Goal: Task Accomplishment & Management: Manage account settings

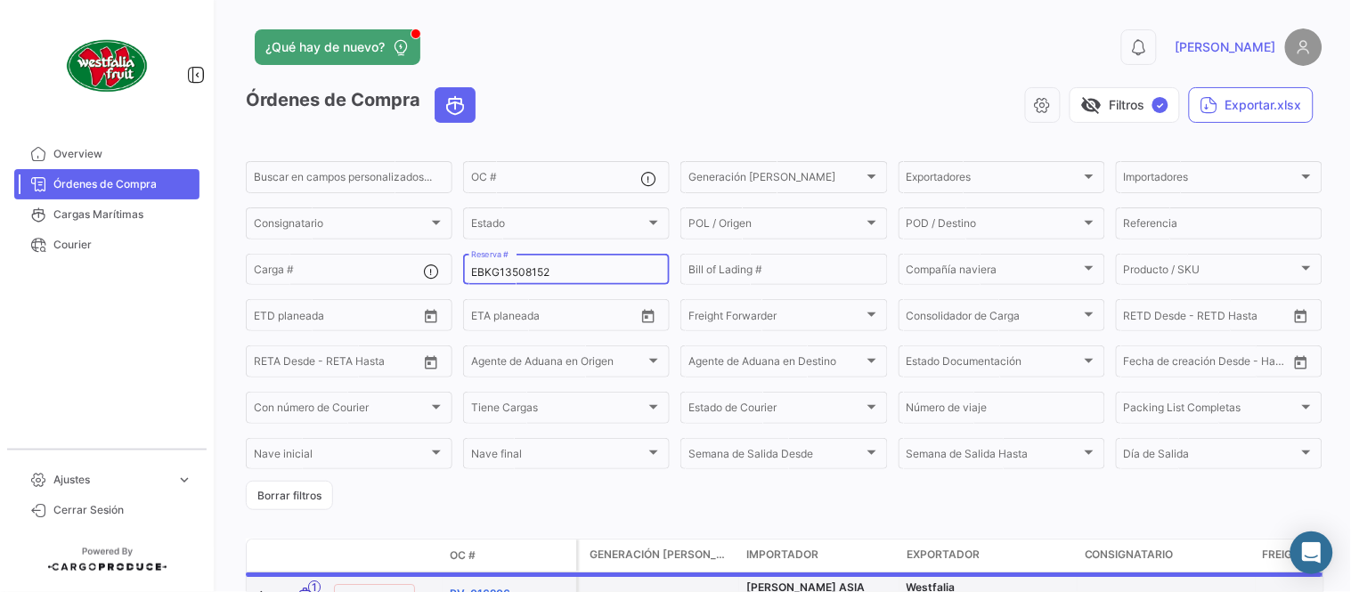
scroll to position [121, 0]
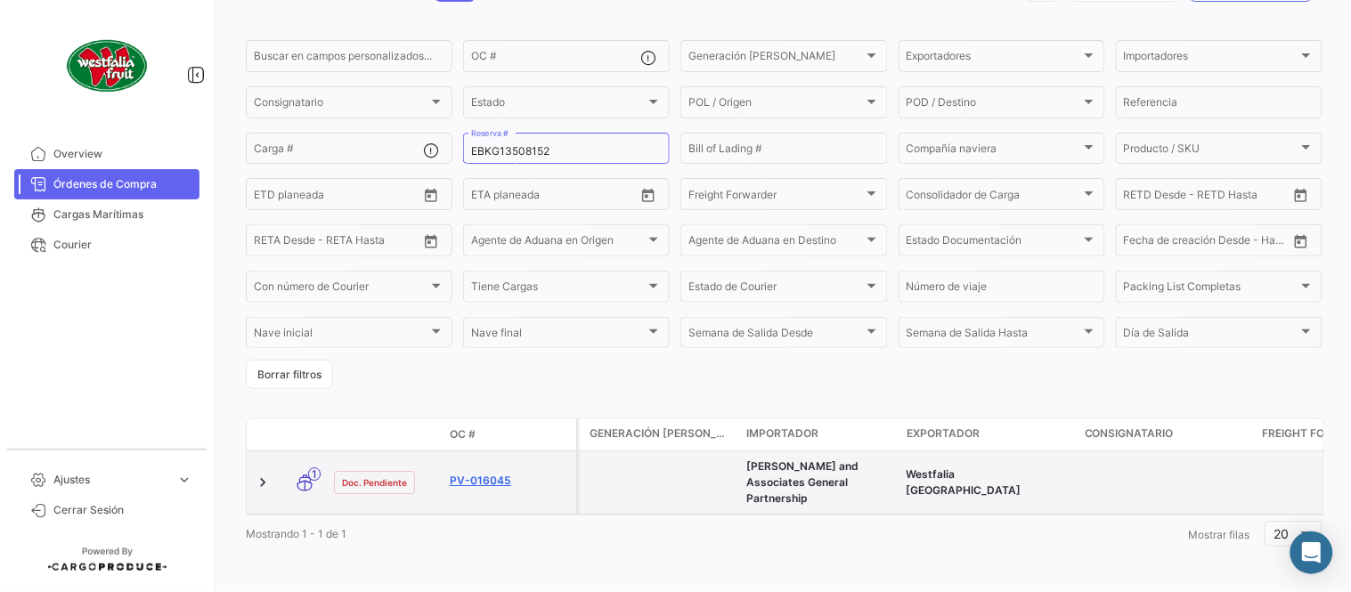
click at [483, 475] on link "PV-016045" at bounding box center [509, 481] width 119 height 16
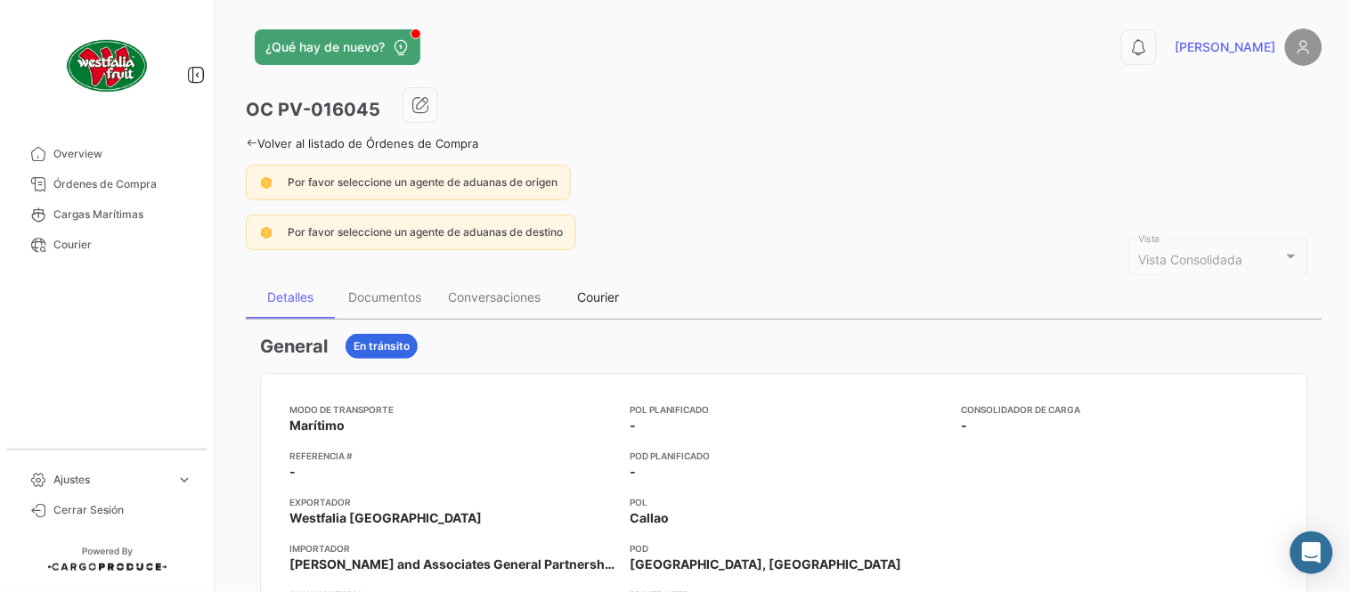
click at [583, 289] on div "Courier" at bounding box center [599, 296] width 42 height 15
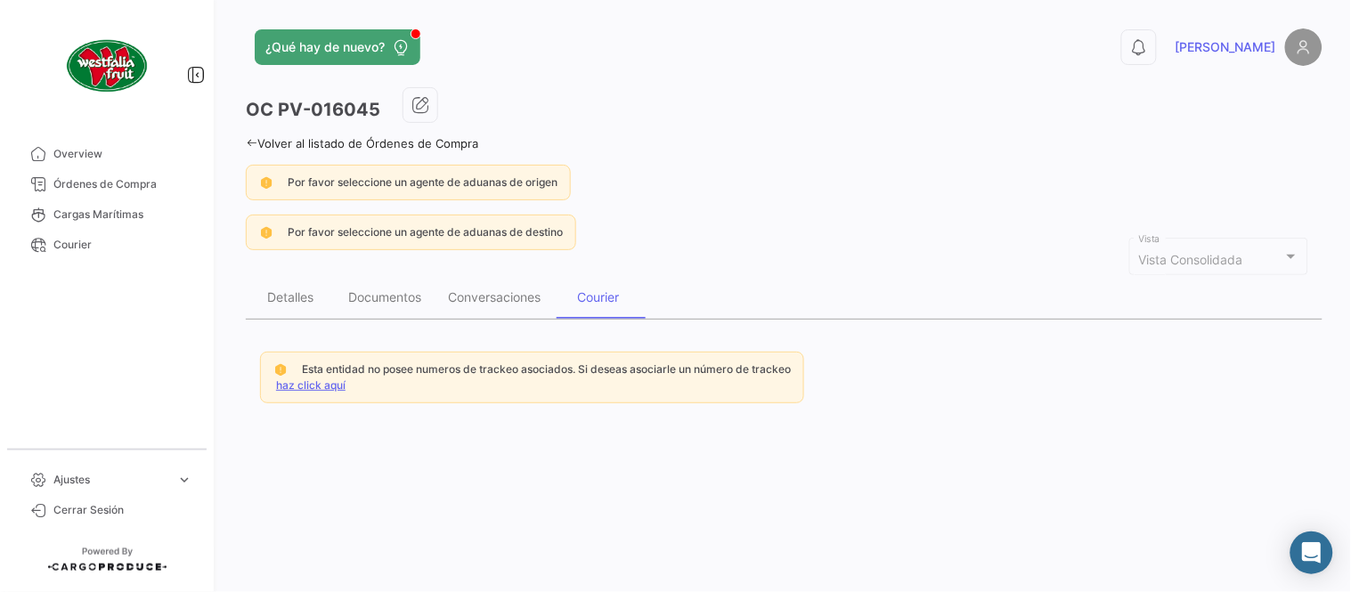
click at [334, 375] on div "Esta entidad no posee numeros de trackeo asociados. Si deseas asociarle un núme…" at bounding box center [532, 378] width 544 height 52
click at [326, 379] on link "haz click aquí" at bounding box center [310, 384] width 69 height 13
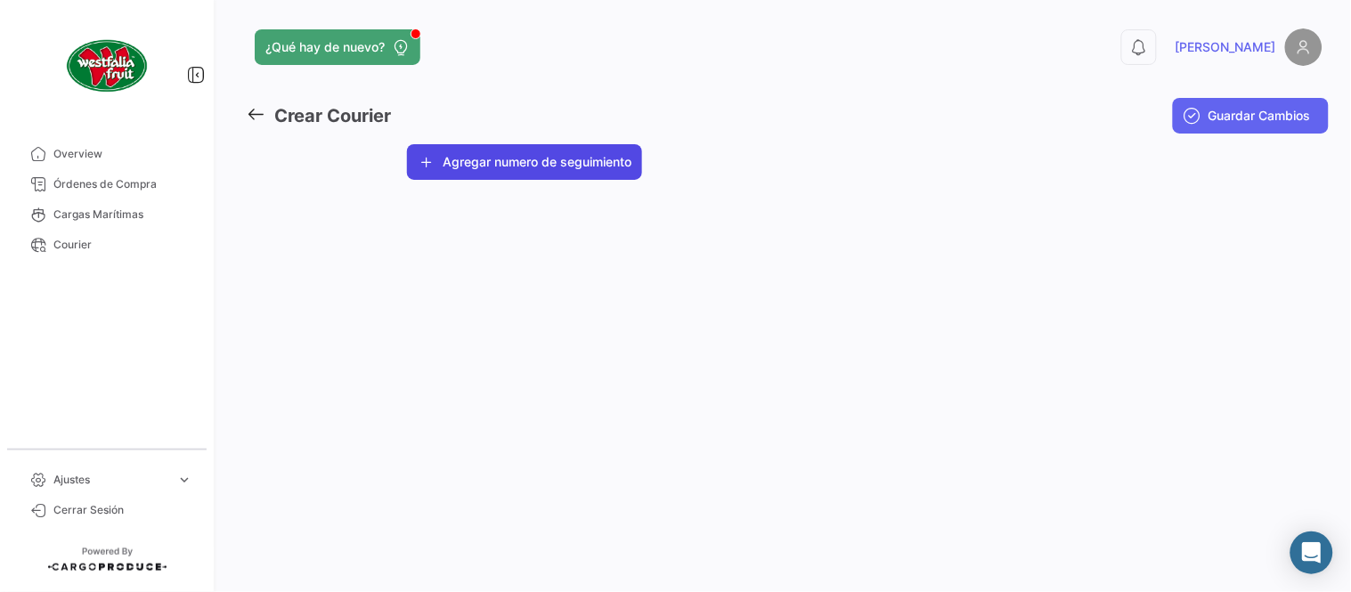
click at [515, 165] on button "Agregar numero de seguimiento" at bounding box center [524, 162] width 235 height 36
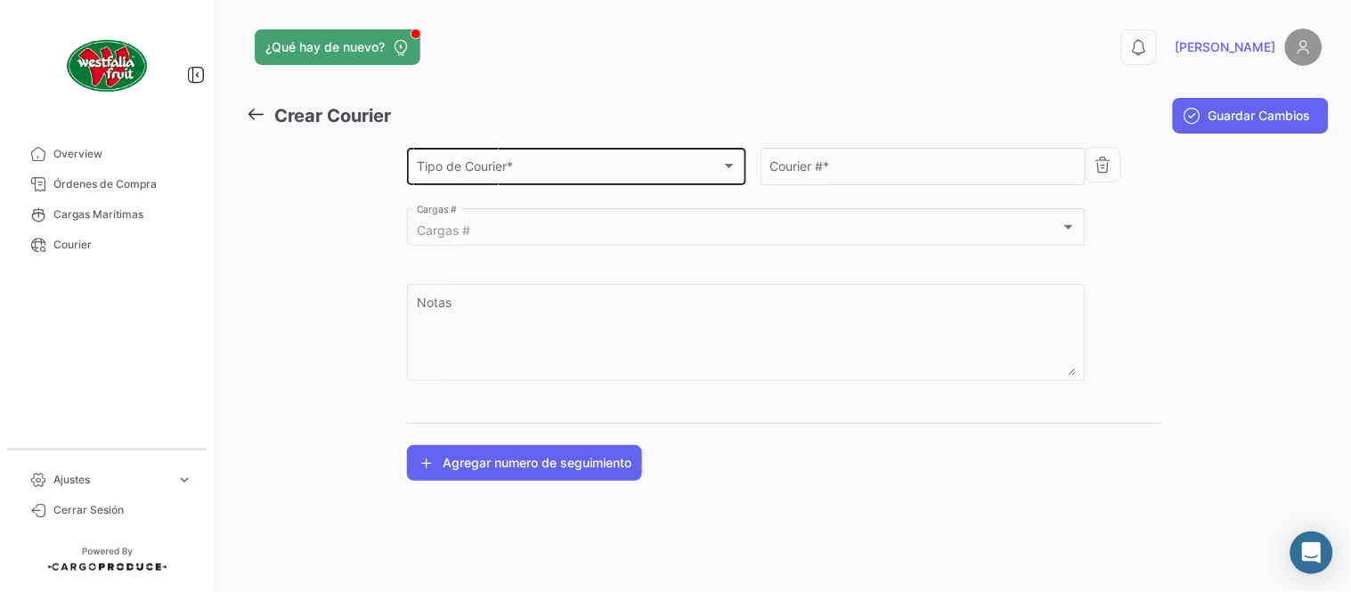
click at [490, 174] on span "Tipo de Courier *" at bounding box center [569, 169] width 305 height 15
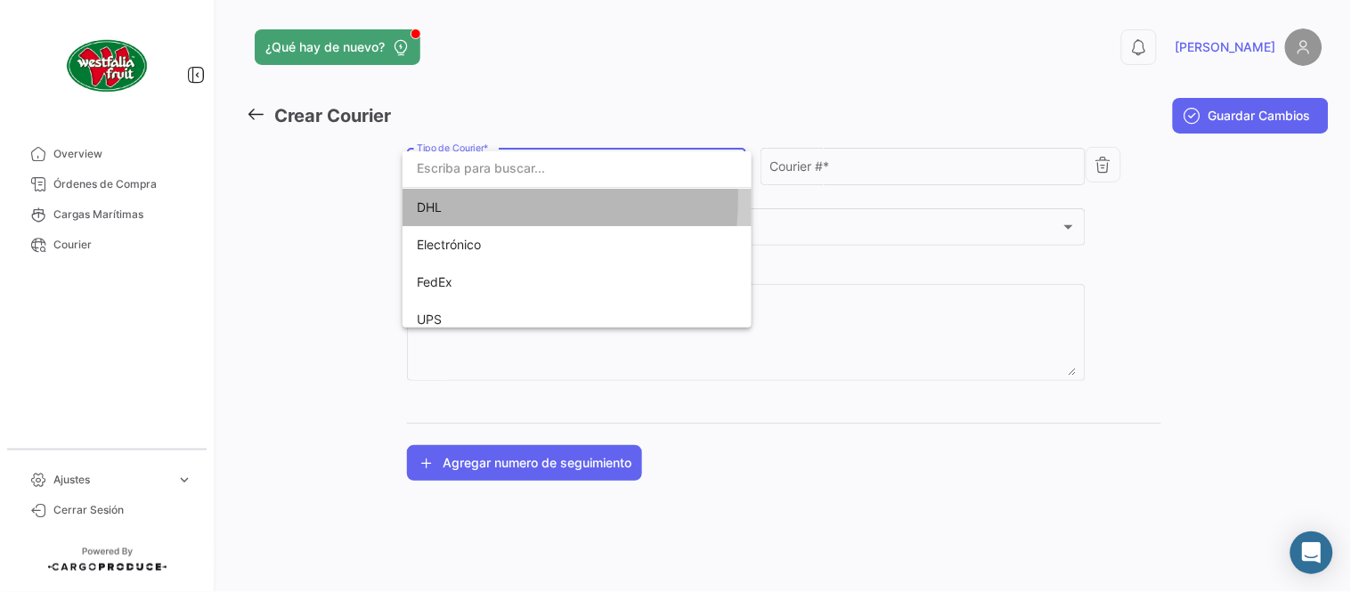
click at [451, 198] on span "DHL" at bounding box center [541, 207] width 249 height 37
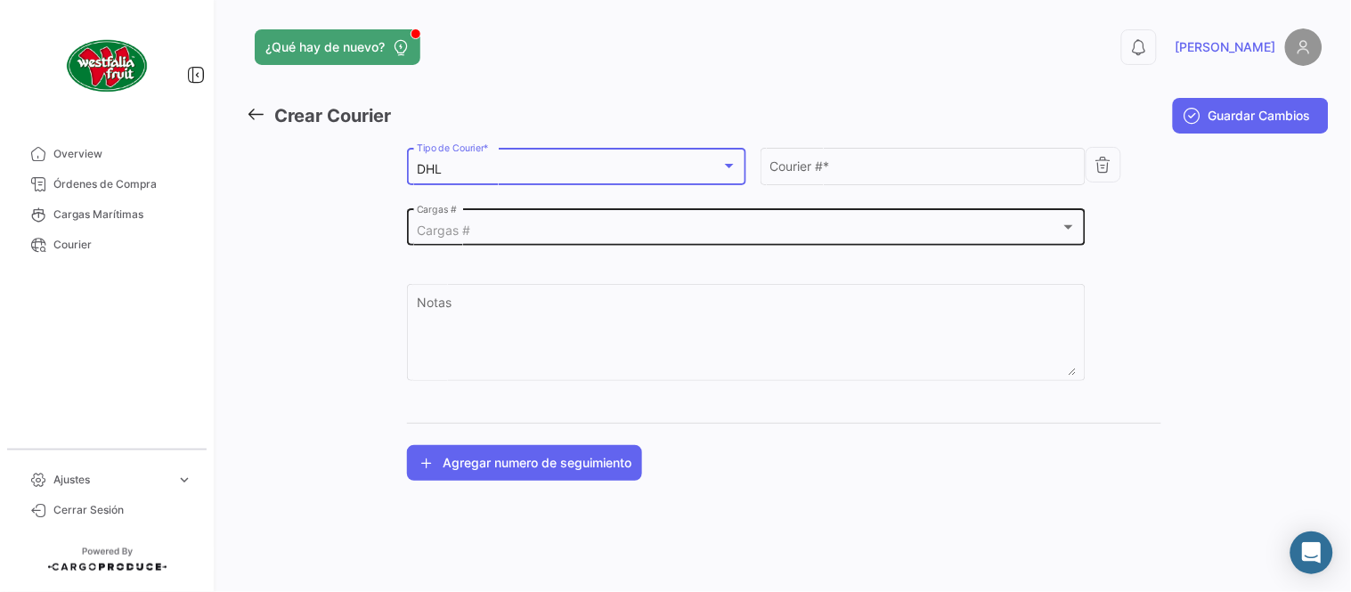
click at [446, 226] on mat-select-trigger "Cargas #" at bounding box center [443, 230] width 53 height 15
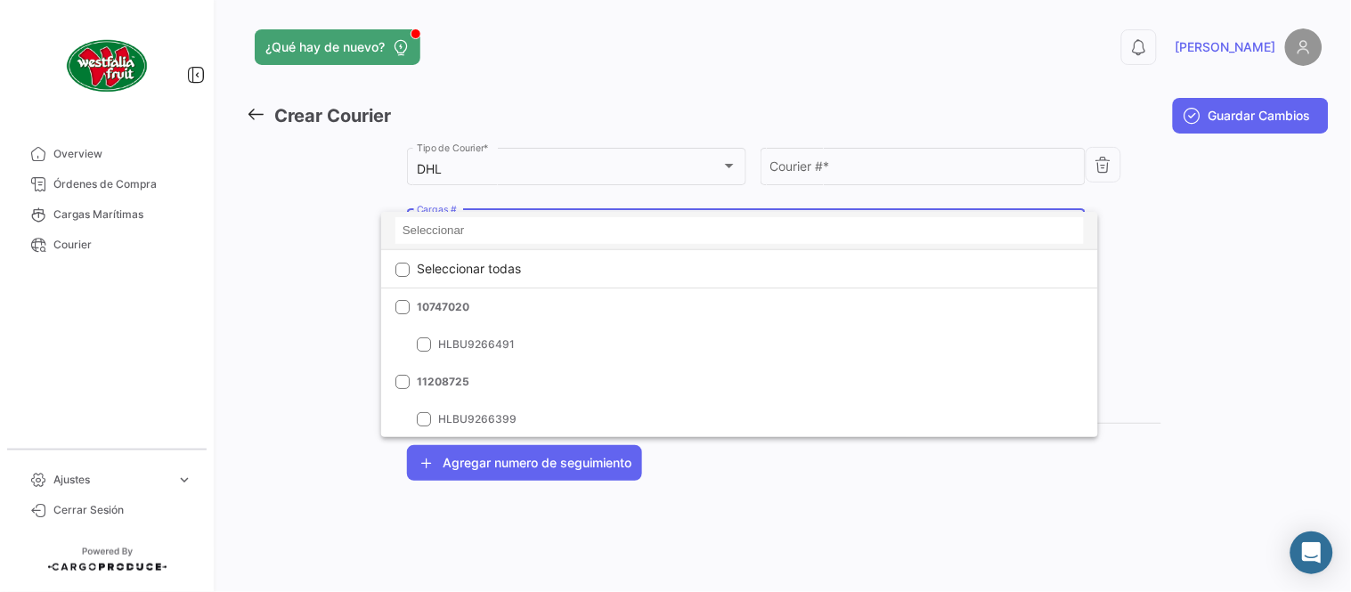
click at [455, 236] on input at bounding box center [739, 230] width 688 height 27
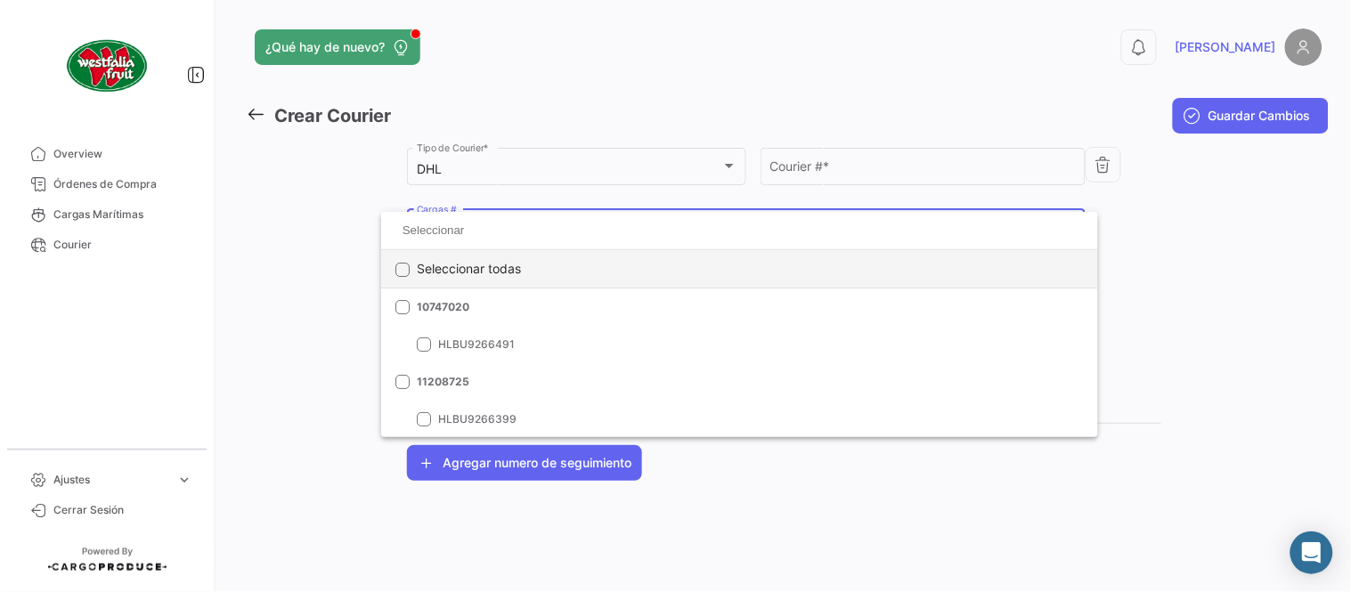
paste input "EBKG13508152"
type input "EBKG13508152"
click at [473, 264] on span "EBKG13508152" at bounding box center [541, 269] width 249 height 16
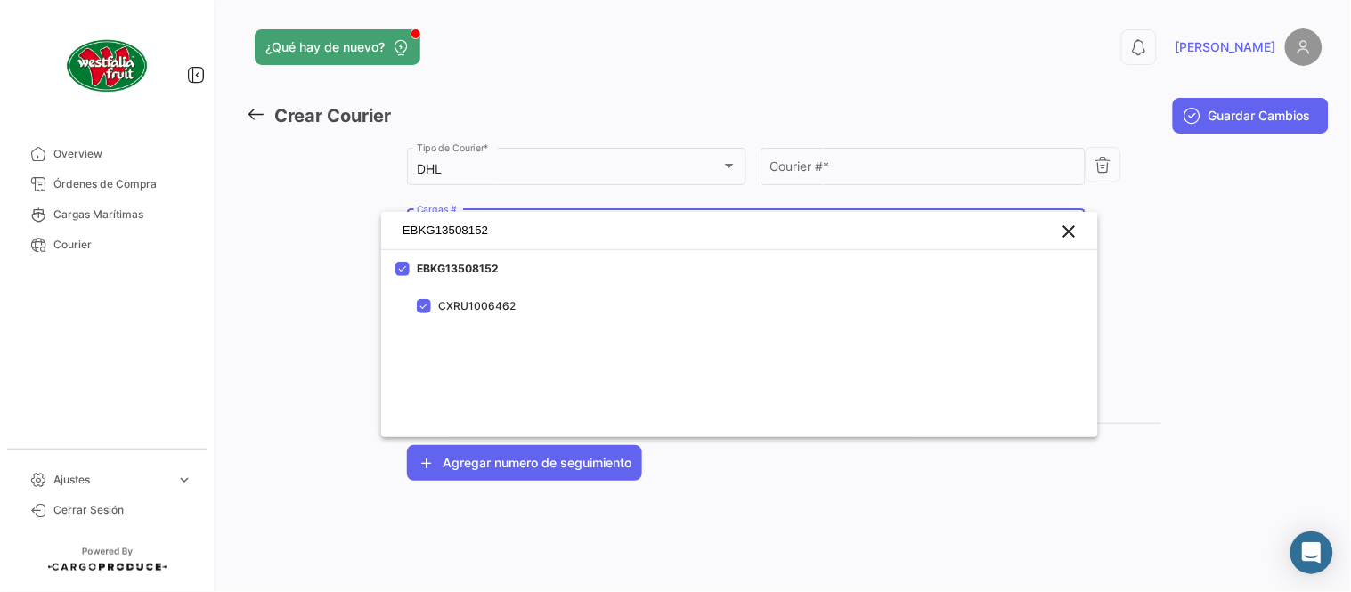
click at [855, 154] on div at bounding box center [675, 296] width 1351 height 592
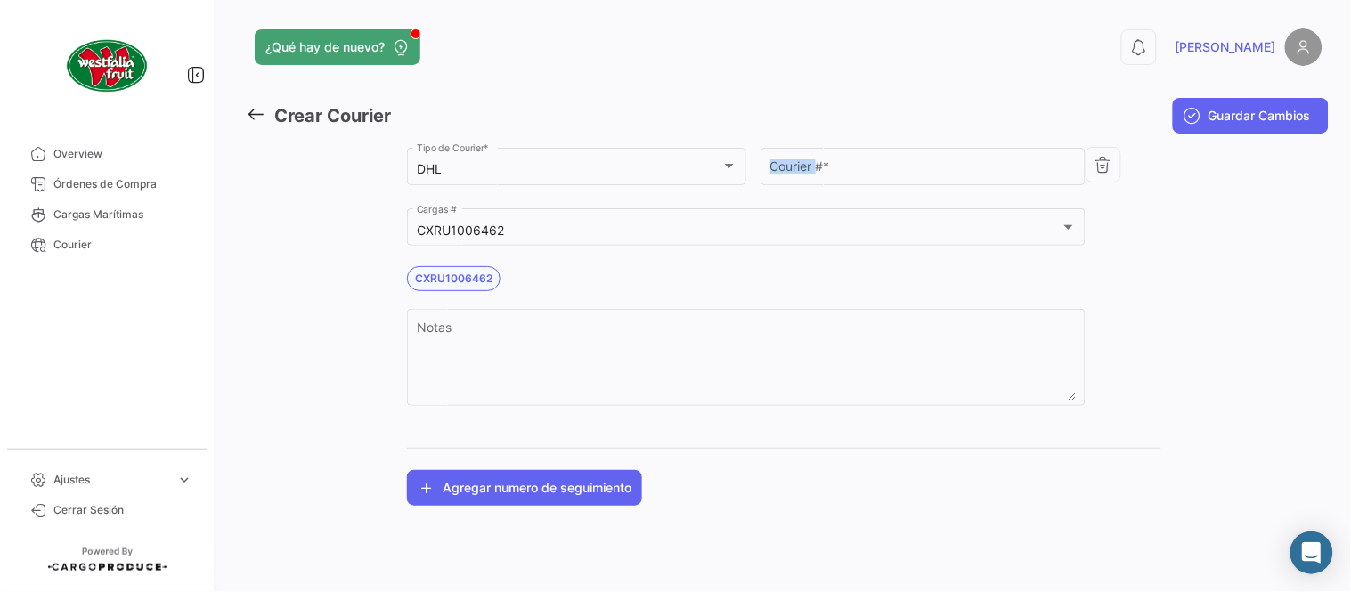
click at [855, 154] on div "Courier # *" at bounding box center [923, 164] width 306 height 41
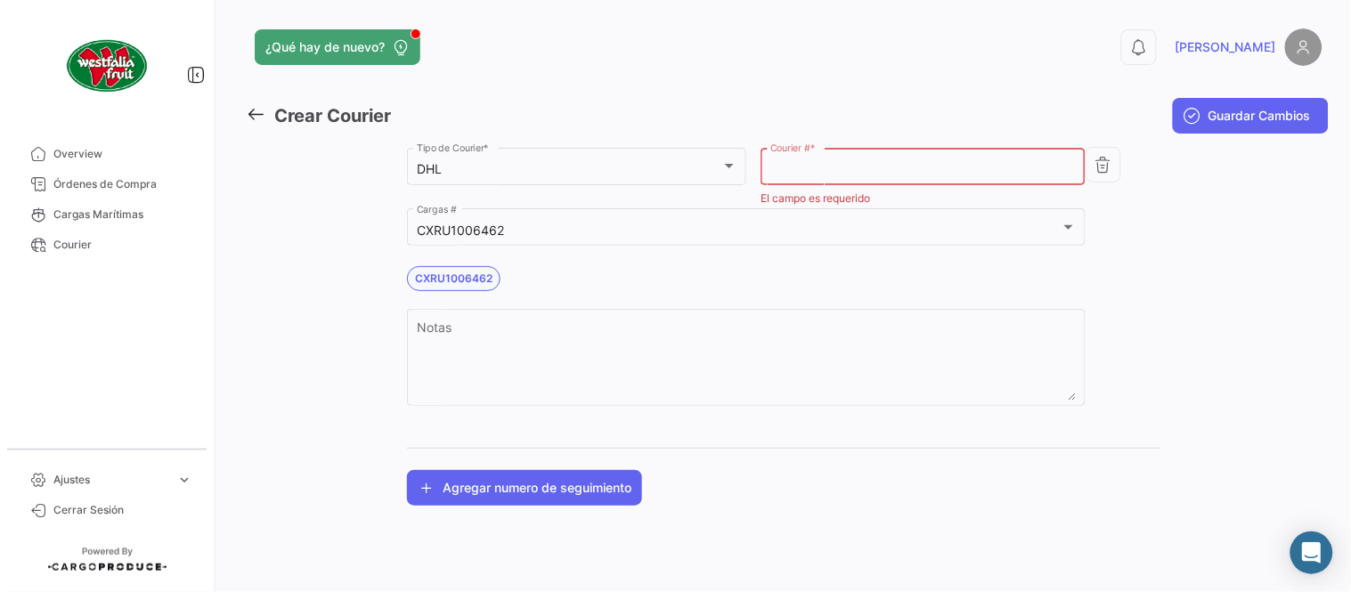
paste input "9452512952"
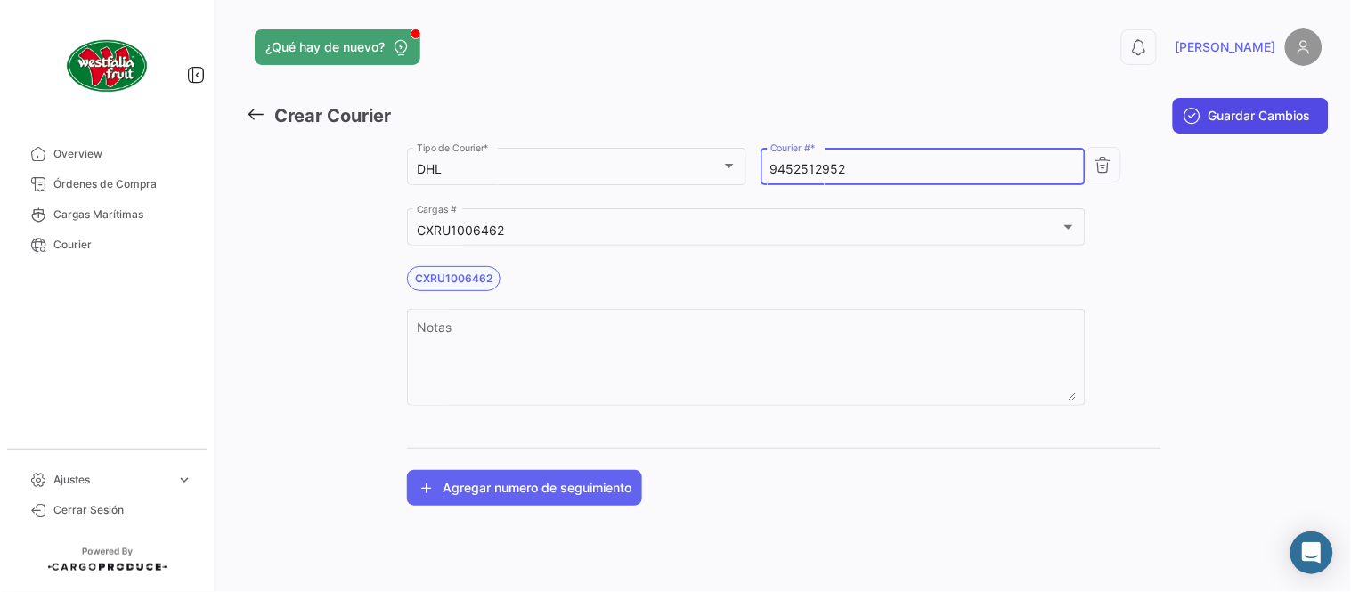
type input "9452512952"
click at [1215, 108] on span "Guardar Cambios" at bounding box center [1259, 116] width 102 height 18
